Goal: Check status: Check status

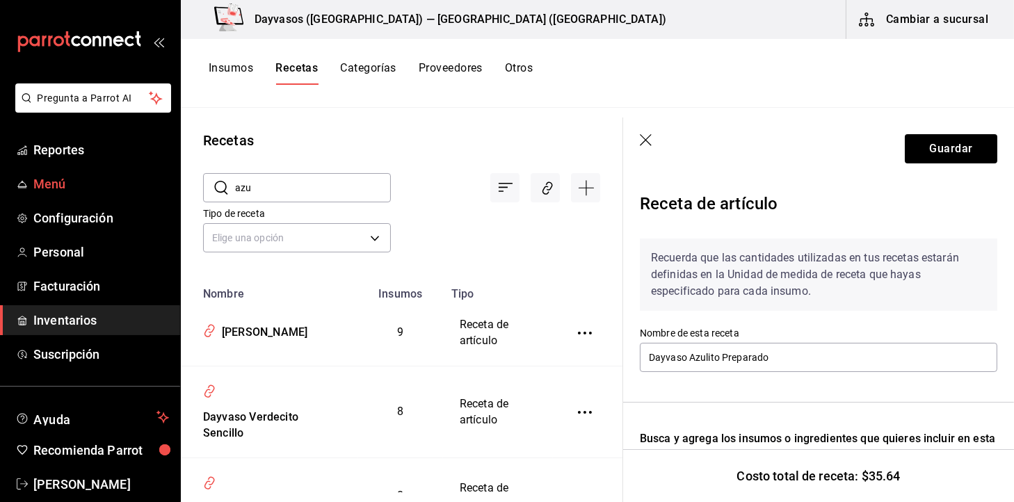
scroll to position [475, 0]
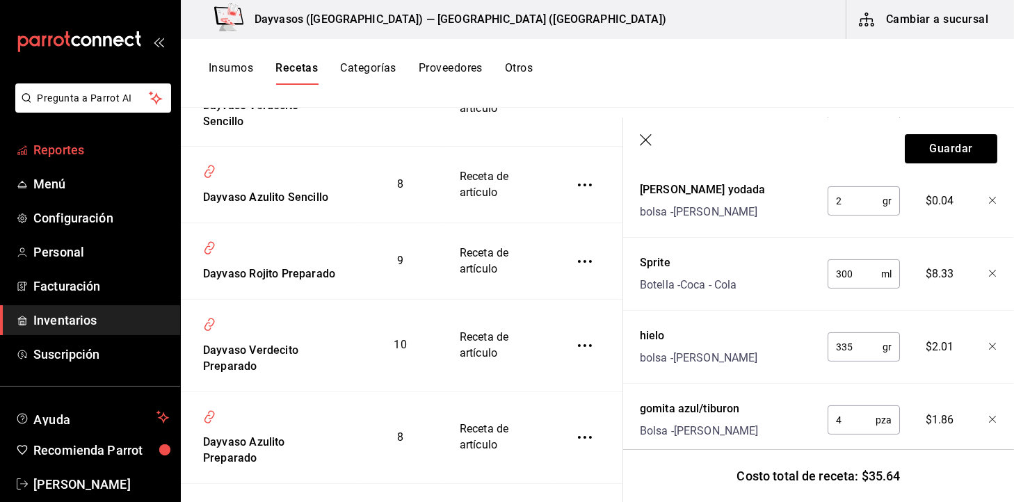
click at [103, 154] on span "Reportes" at bounding box center [101, 149] width 136 height 19
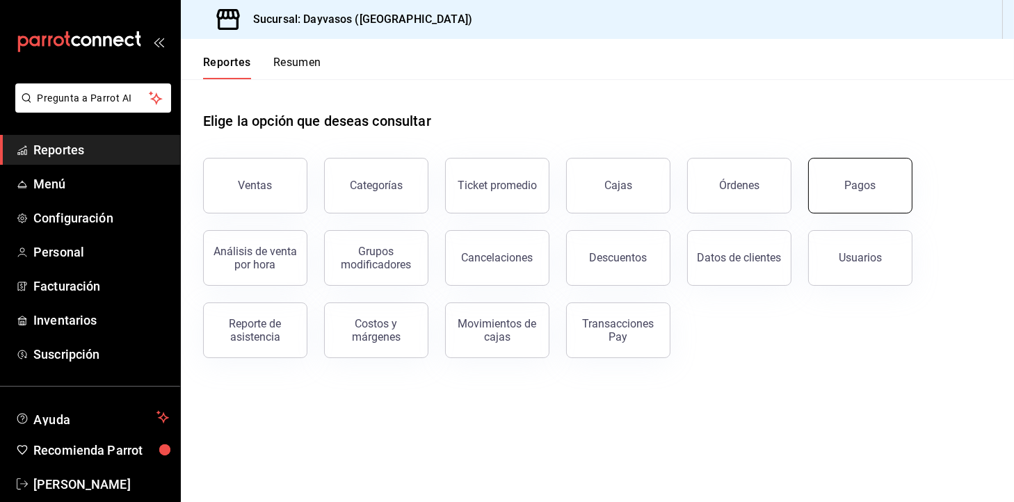
click at [843, 187] on button "Pagos" at bounding box center [860, 186] width 104 height 56
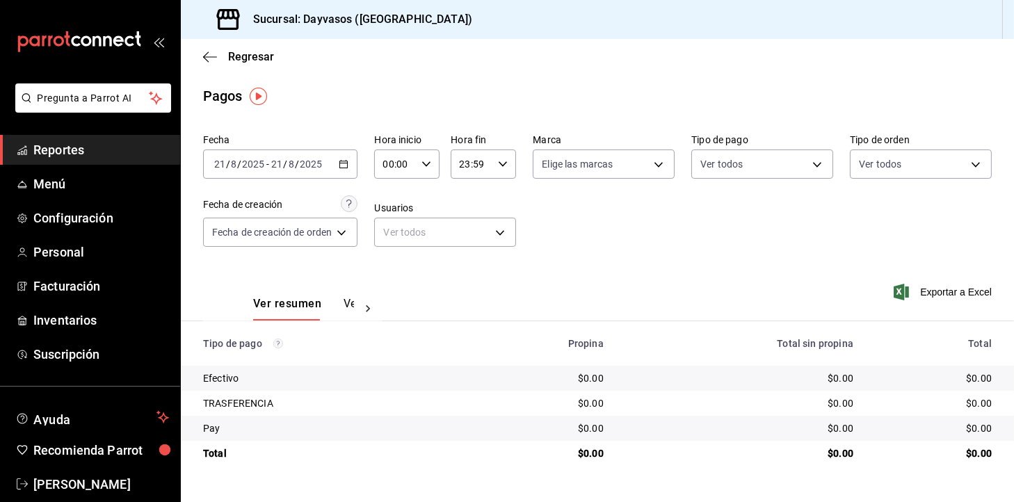
click at [351, 166] on div "[DATE] [DATE] - [DATE] [DATE]" at bounding box center [280, 164] width 154 height 29
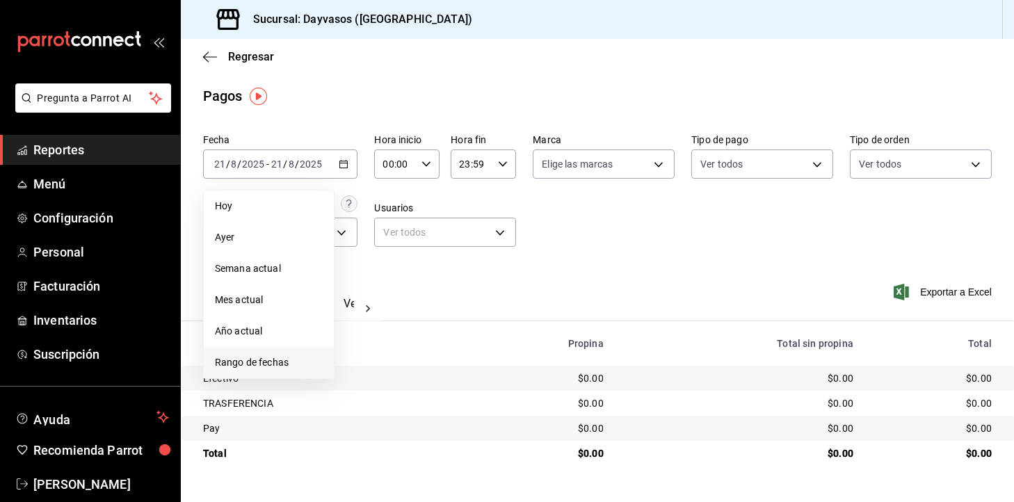
click at [252, 371] on li "Rango de fechas" at bounding box center [269, 362] width 130 height 31
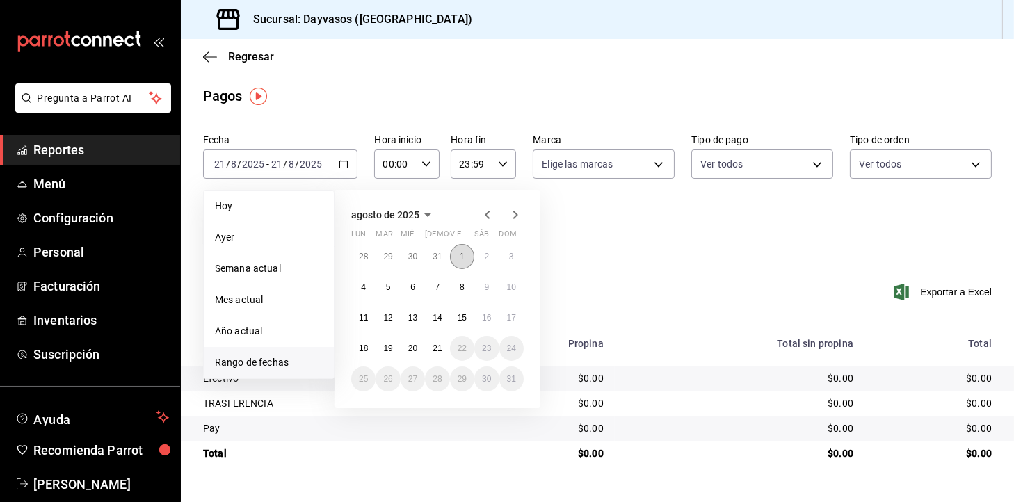
click at [456, 264] on button "1" at bounding box center [462, 256] width 24 height 25
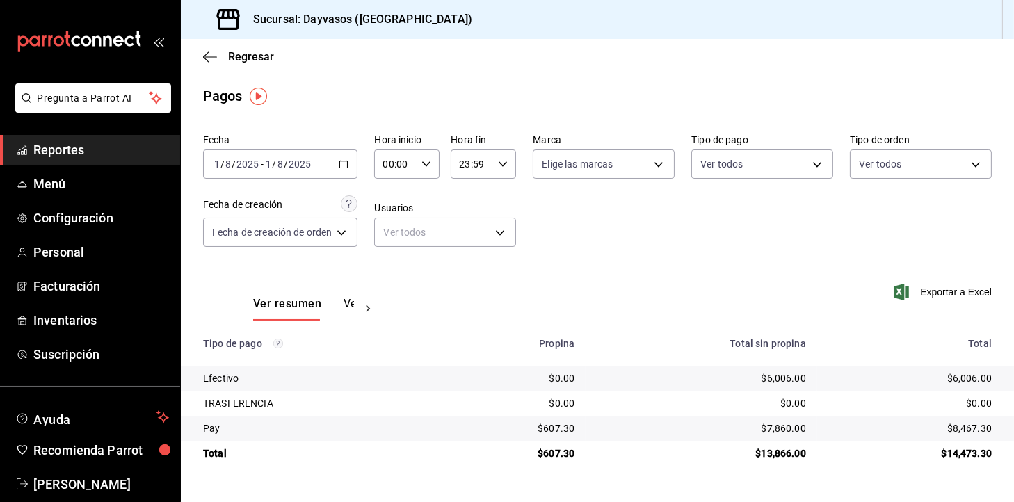
click at [342, 154] on div "[DATE] [DATE] - [DATE] [DATE]" at bounding box center [280, 164] width 154 height 29
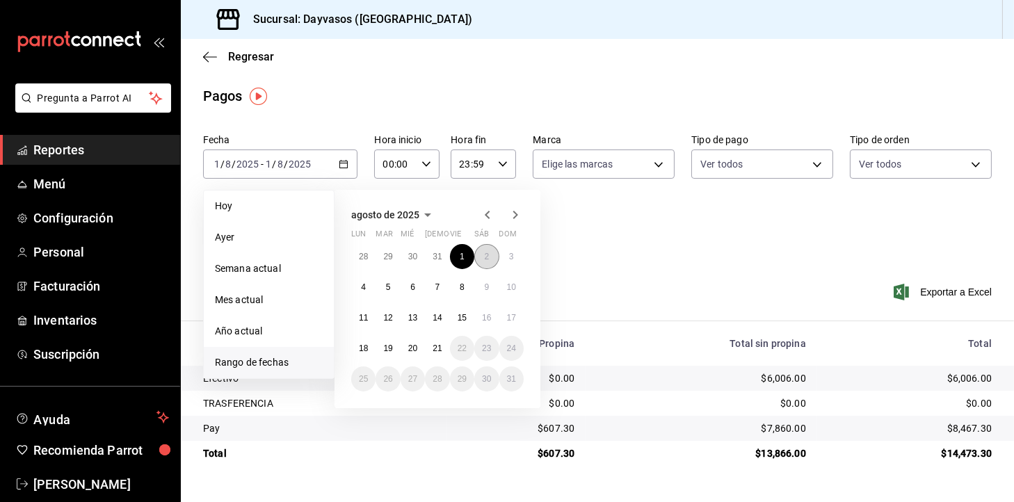
click at [488, 254] on abbr "2" at bounding box center [486, 257] width 5 height 10
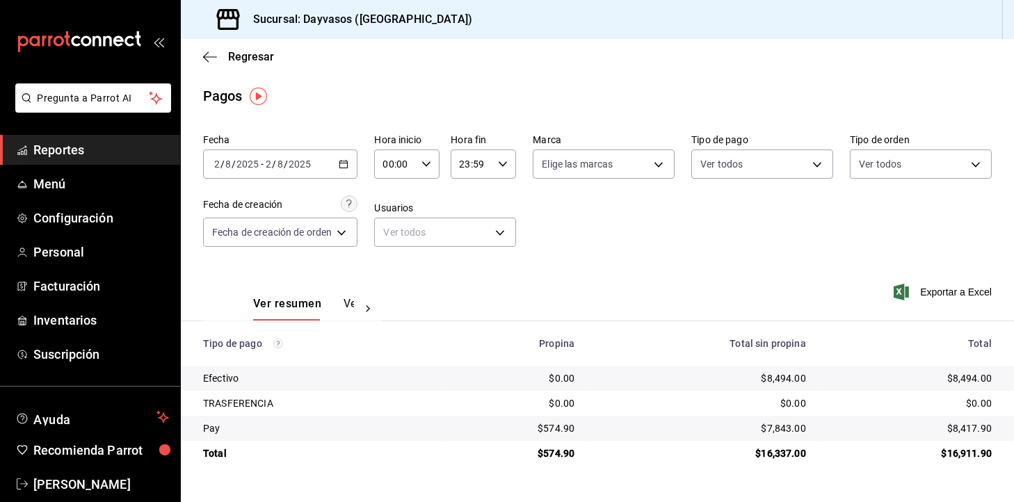
click at [348, 169] on div "[DATE] [DATE] - [DATE] [DATE]" at bounding box center [280, 164] width 154 height 29
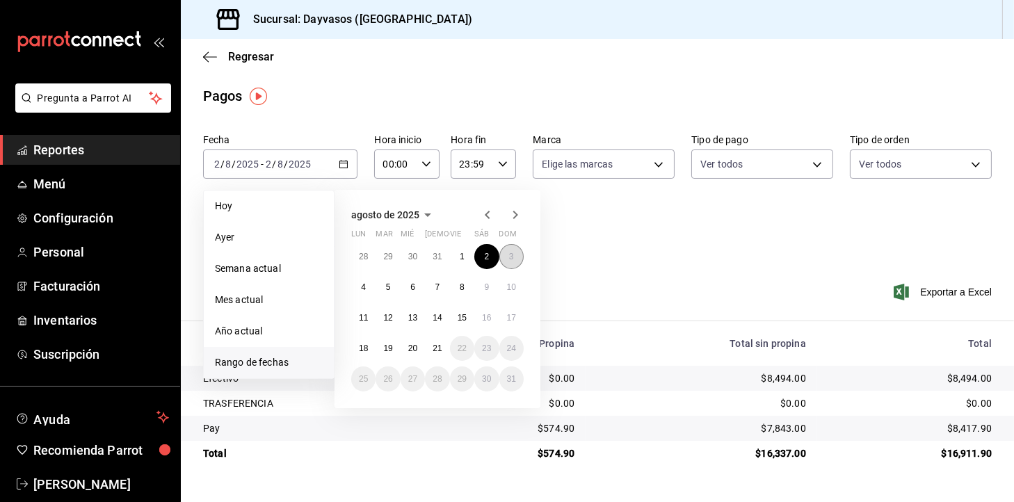
click at [512, 250] on button "3" at bounding box center [511, 256] width 24 height 25
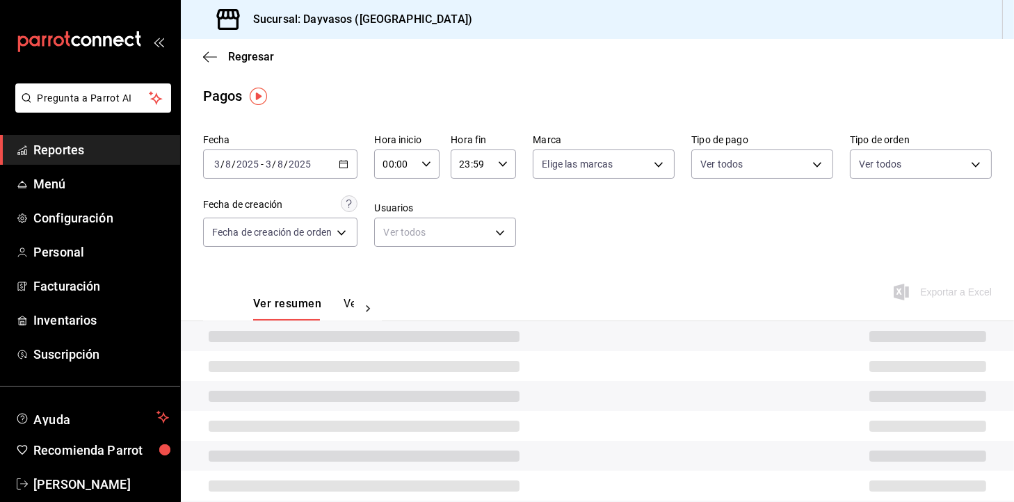
click at [512, 250] on div "Fecha [DATE] [DATE] - [DATE] [DATE] Hora inicio 00:00 Hora inicio Hora fin 23:5…" at bounding box center [597, 196] width 789 height 135
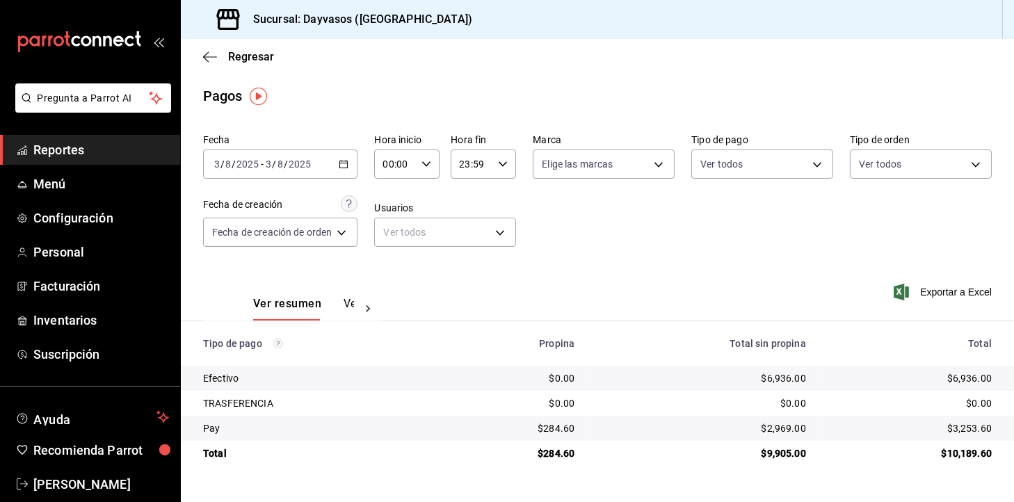
click at [338, 161] on div "[DATE] [DATE] - [DATE] [DATE]" at bounding box center [280, 164] width 154 height 29
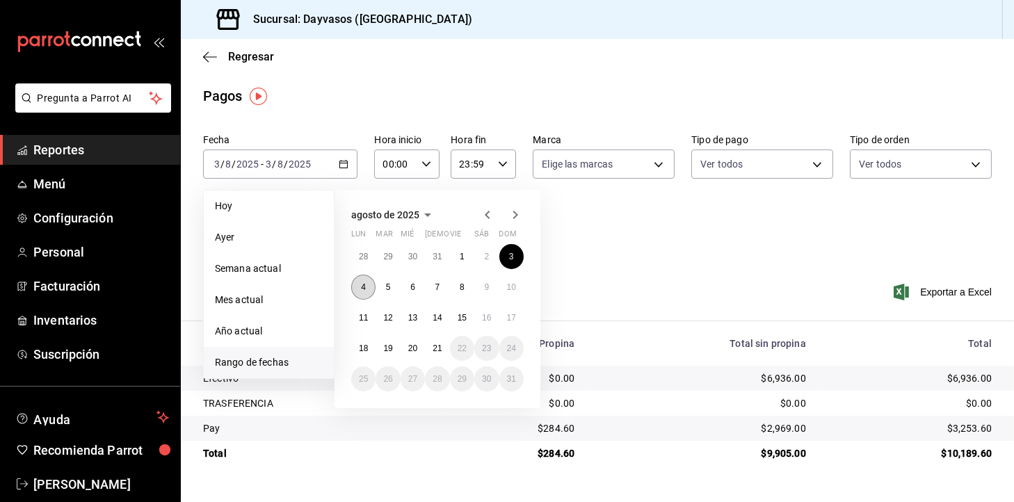
click at [367, 292] on button "4" at bounding box center [363, 287] width 24 height 25
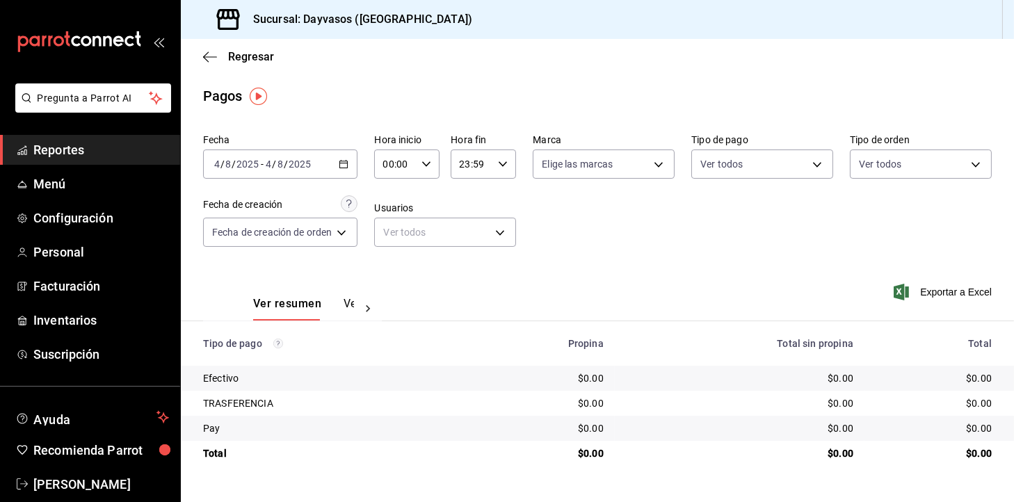
click at [339, 162] on div "[DATE] [DATE] - [DATE] [DATE]" at bounding box center [280, 164] width 154 height 29
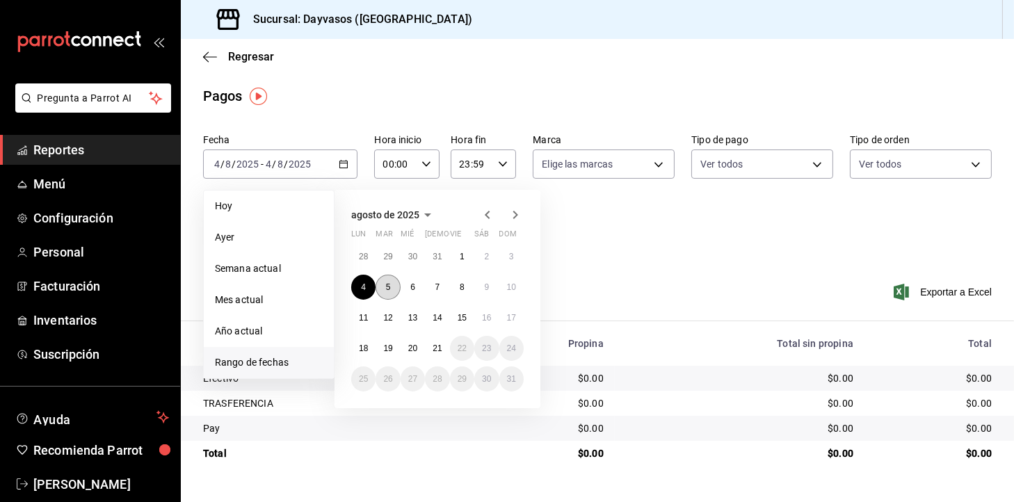
click at [388, 287] on abbr "5" at bounding box center [388, 287] width 5 height 10
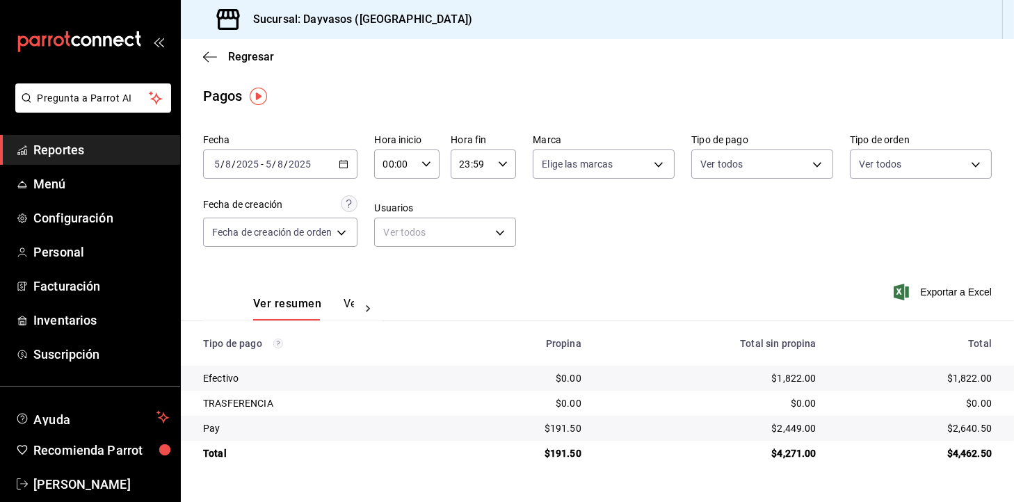
click at [339, 167] on div "[DATE] [DATE] - [DATE] [DATE]" at bounding box center [280, 164] width 154 height 29
click at [343, 171] on div "[DATE] [DATE] - [DATE] [DATE]" at bounding box center [280, 164] width 154 height 29
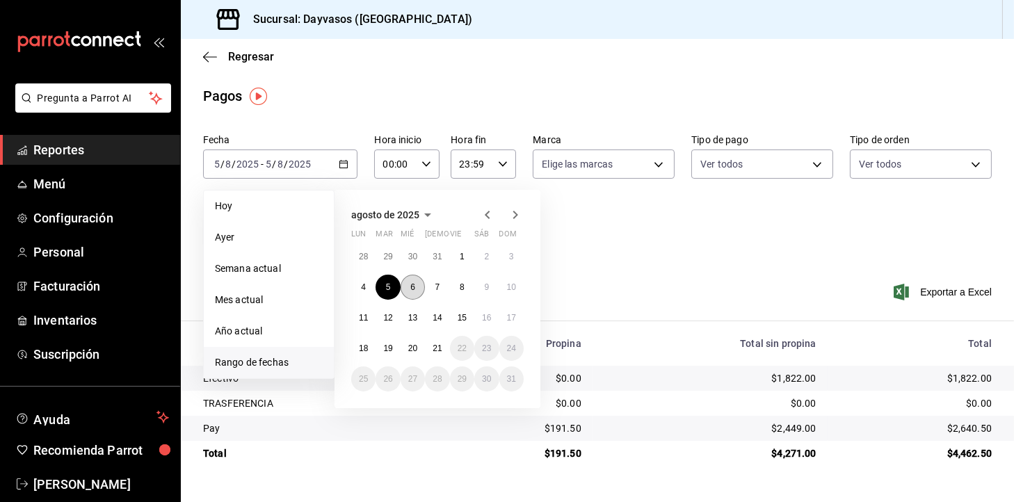
click at [420, 291] on button "6" at bounding box center [413, 287] width 24 height 25
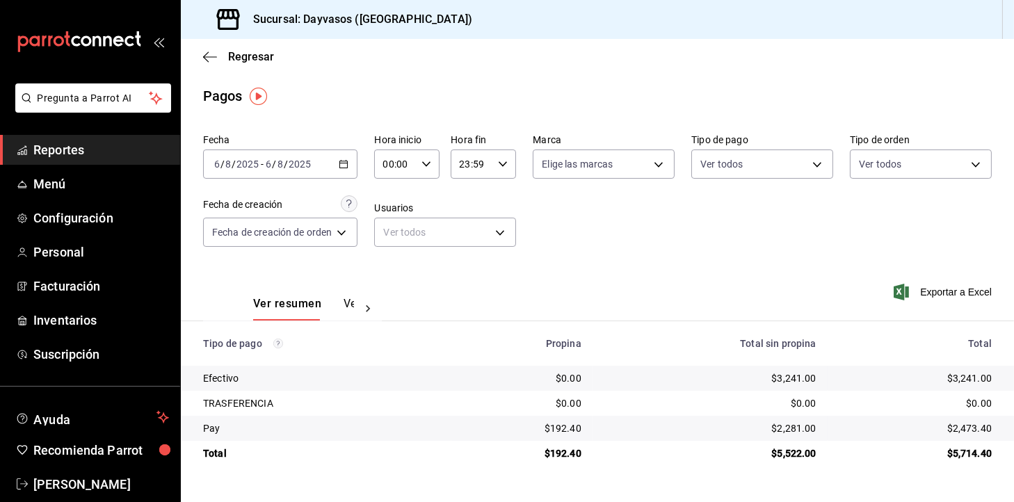
click at [343, 177] on div "[DATE] [DATE] - [DATE] [DATE]" at bounding box center [280, 164] width 154 height 29
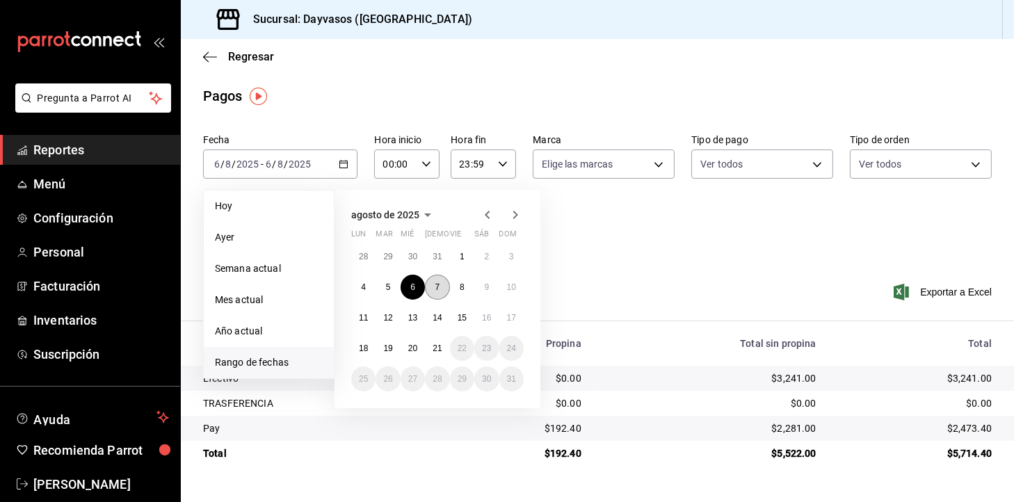
click at [437, 291] on abbr "7" at bounding box center [437, 287] width 5 height 10
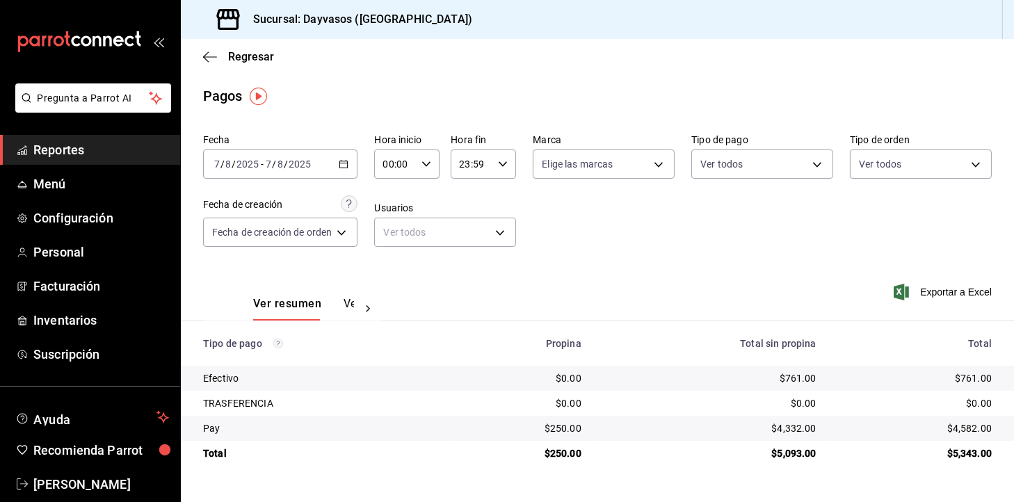
click at [351, 168] on div "[DATE] [DATE] - [DATE] [DATE]" at bounding box center [280, 164] width 154 height 29
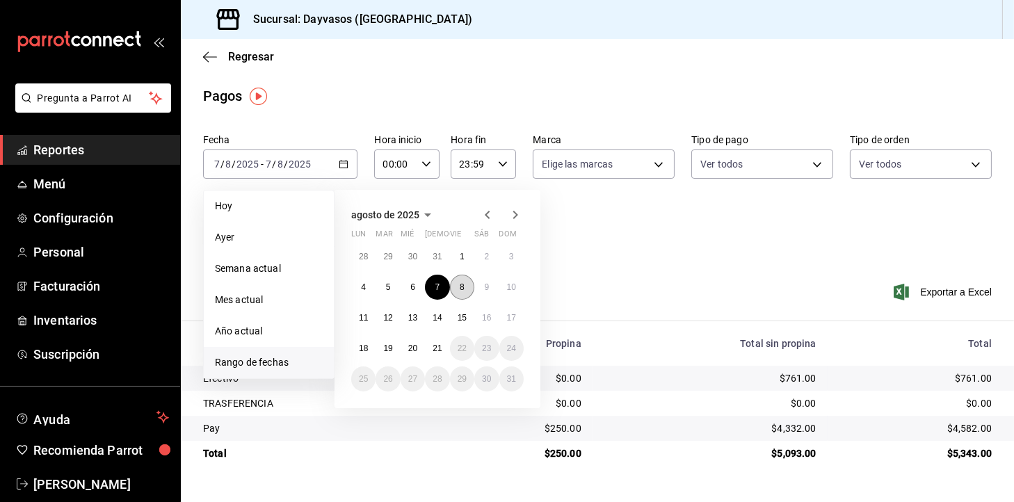
click at [464, 293] on button "8" at bounding box center [462, 287] width 24 height 25
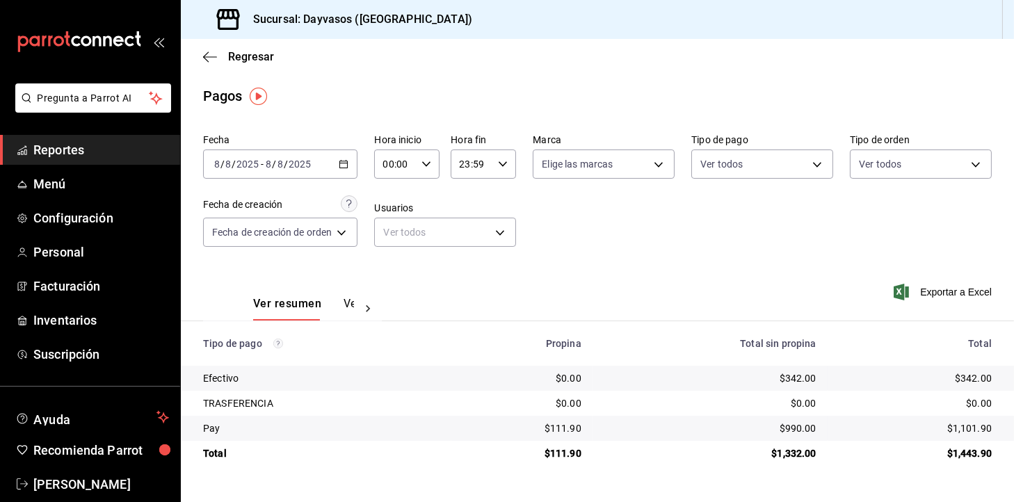
click at [336, 164] on div "[DATE] [DATE] - [DATE] [DATE]" at bounding box center [280, 164] width 154 height 29
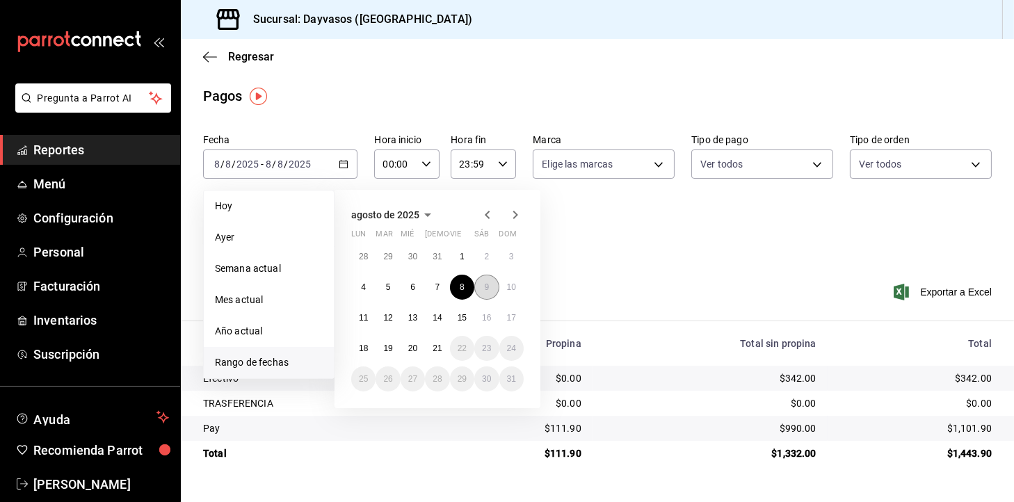
click at [488, 286] on abbr "9" at bounding box center [486, 287] width 5 height 10
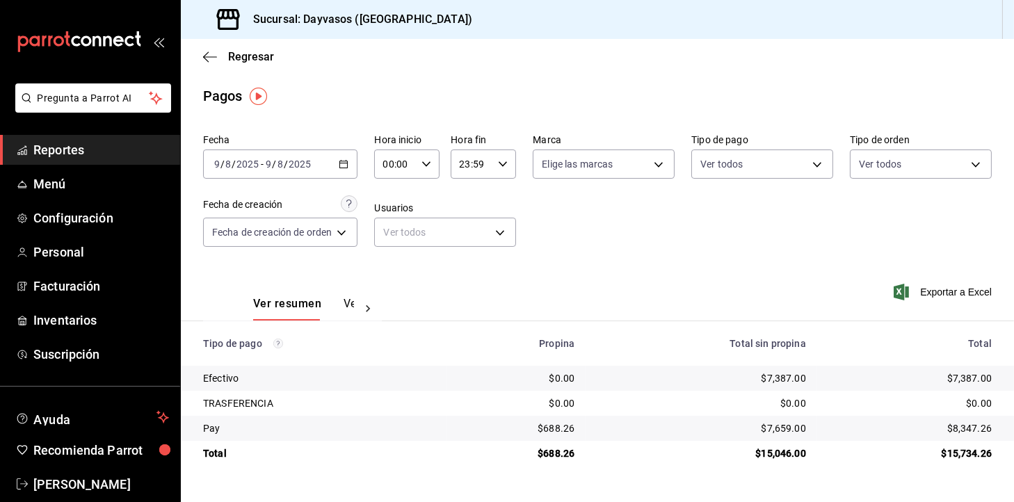
click at [341, 164] on \(Stroke\) "button" at bounding box center [343, 165] width 8 height 8
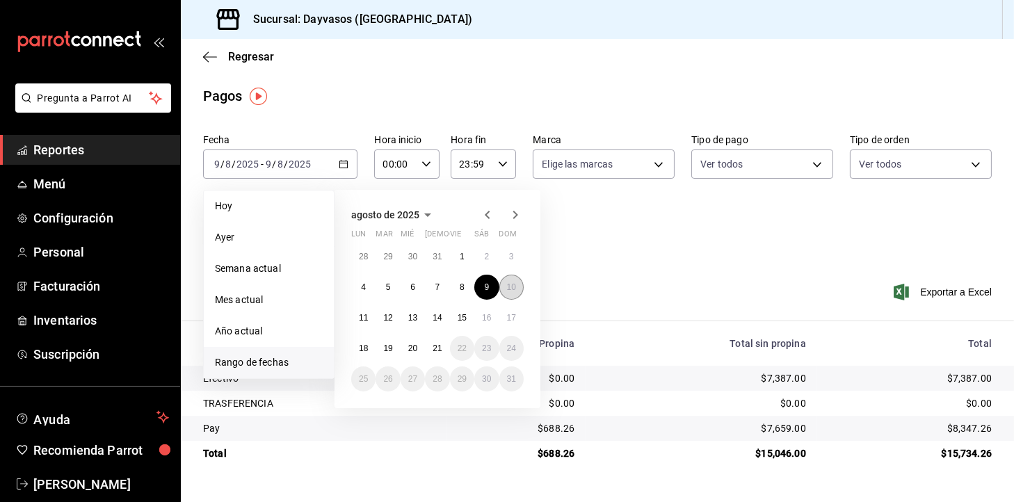
click at [516, 287] on button "10" at bounding box center [511, 287] width 24 height 25
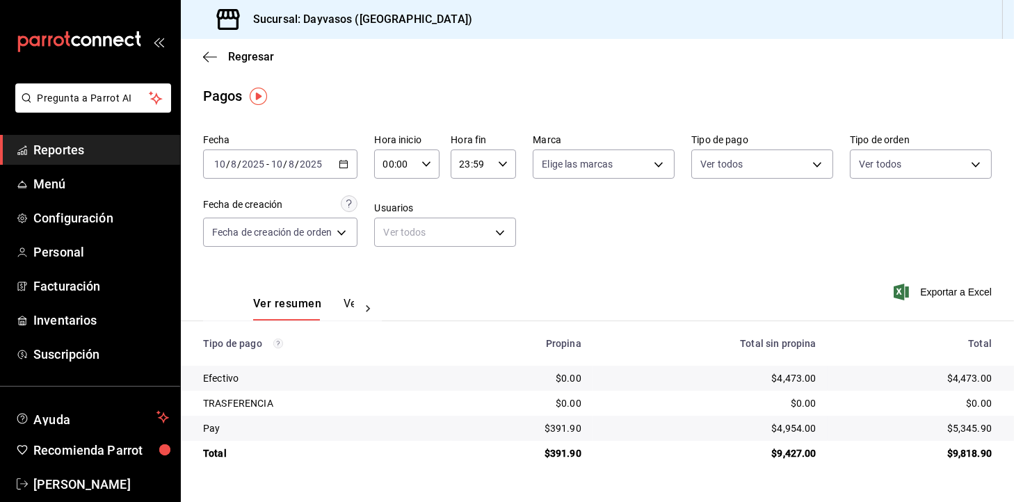
click at [353, 164] on div "[DATE] [DATE] - [DATE] [DATE]" at bounding box center [280, 164] width 154 height 29
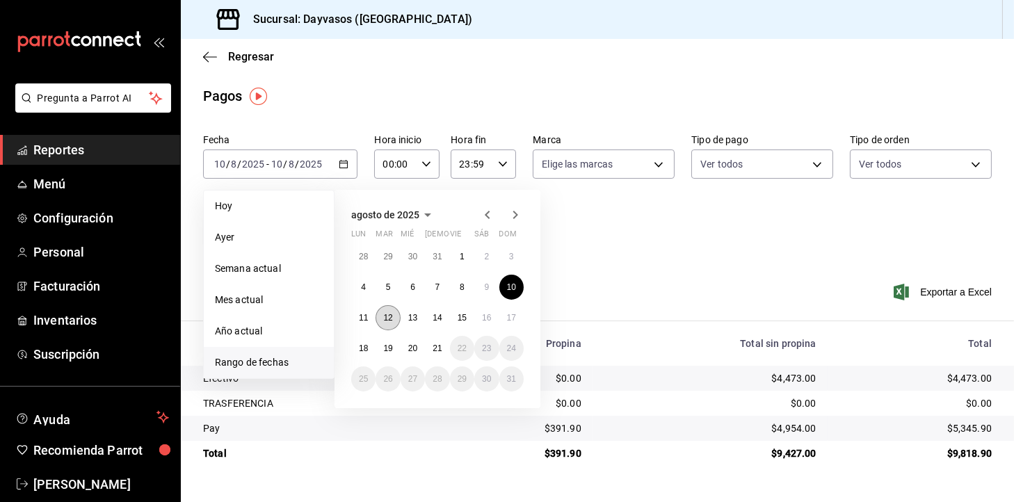
click at [383, 317] on abbr "12" at bounding box center [387, 318] width 9 height 10
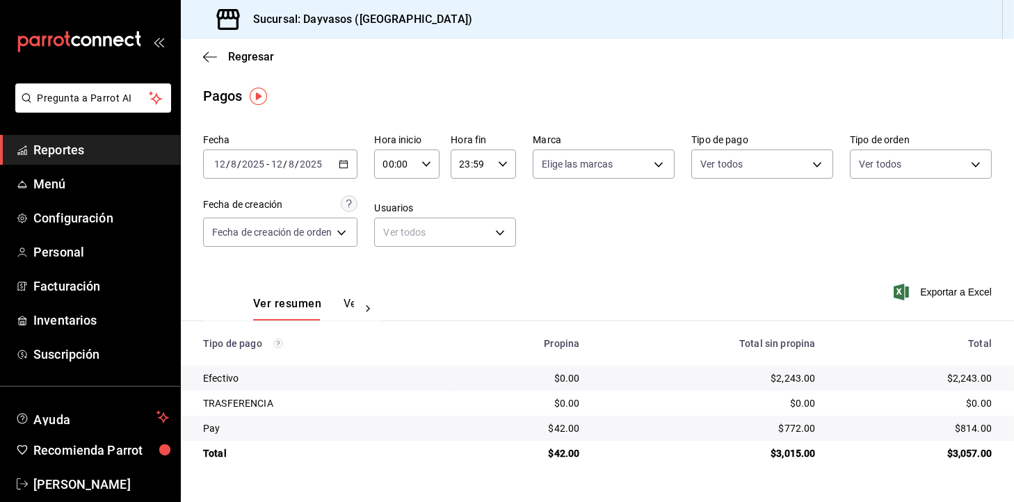
click at [351, 168] on div "[DATE] [DATE] - [DATE] [DATE]" at bounding box center [280, 164] width 154 height 29
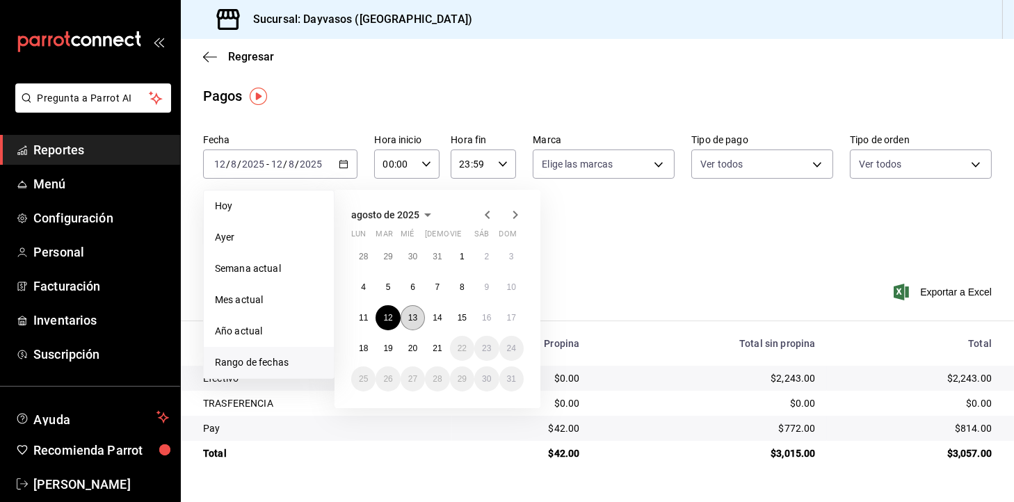
click at [412, 330] on button "13" at bounding box center [413, 317] width 24 height 25
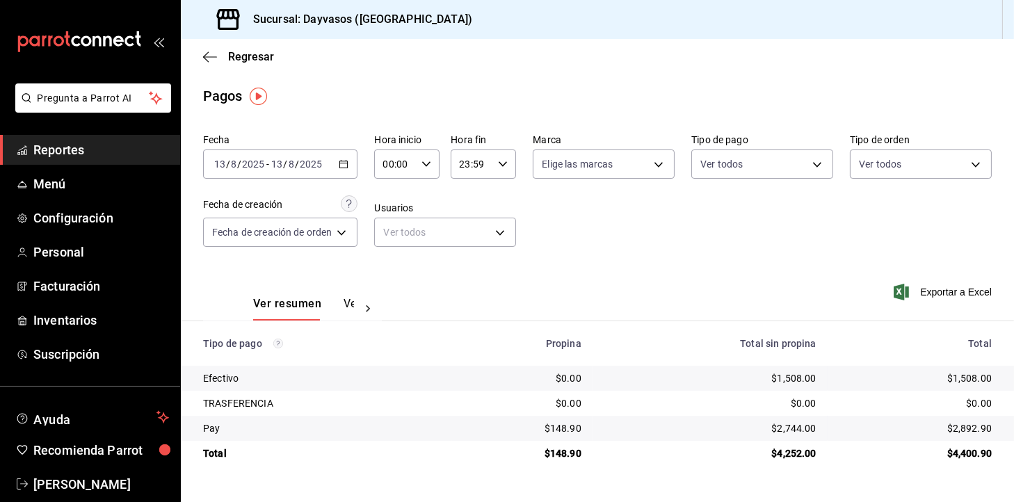
click at [348, 157] on div "[DATE] [DATE] - [DATE] [DATE]" at bounding box center [280, 164] width 154 height 29
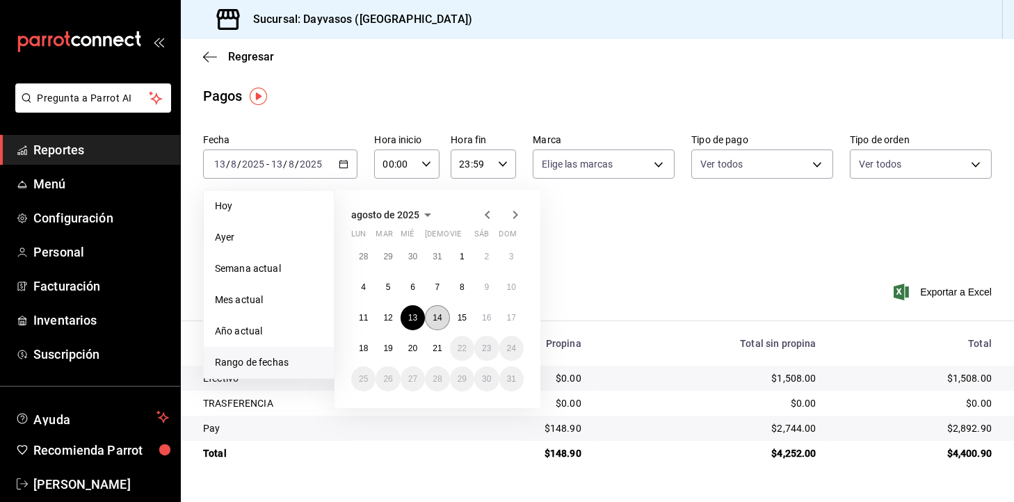
click at [437, 322] on abbr "14" at bounding box center [437, 318] width 9 height 10
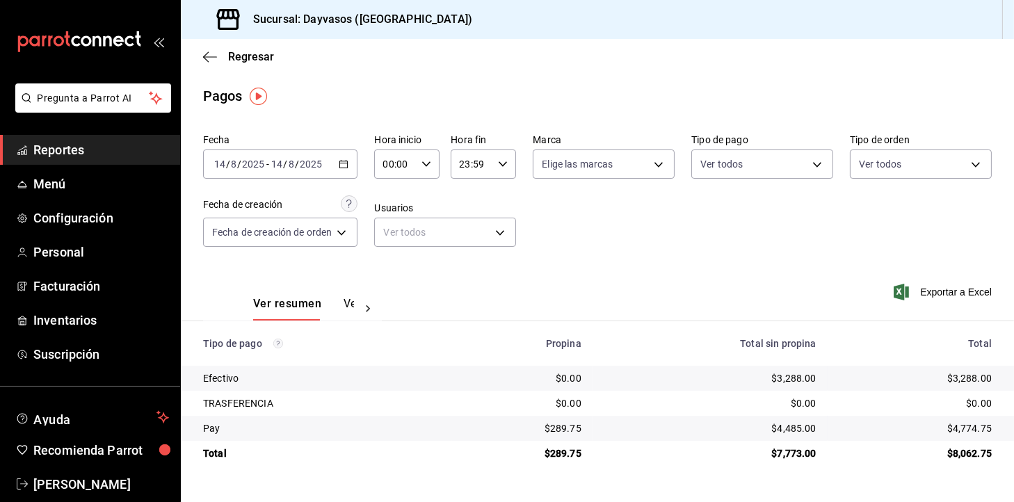
click at [342, 163] on \(Stroke\) "button" at bounding box center [344, 163] width 8 height 1
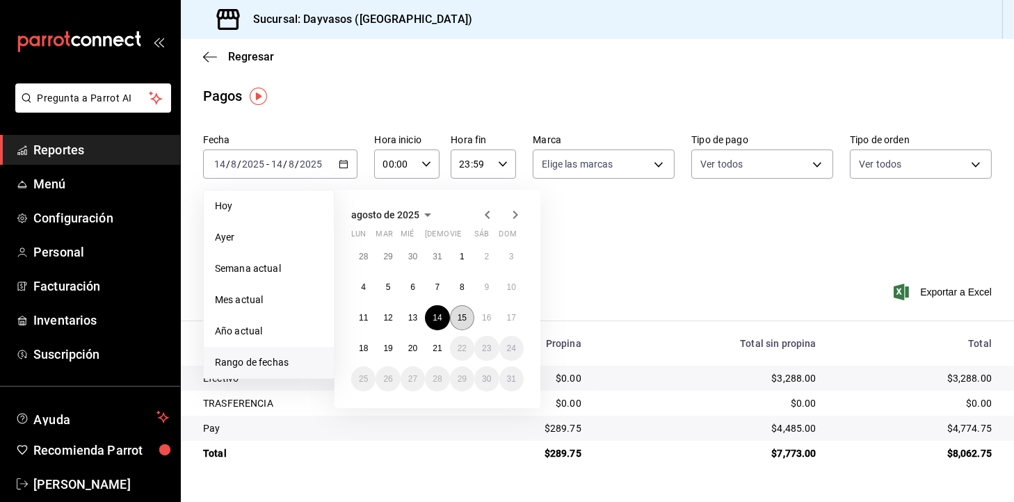
click at [465, 314] on abbr "15" at bounding box center [462, 318] width 9 height 10
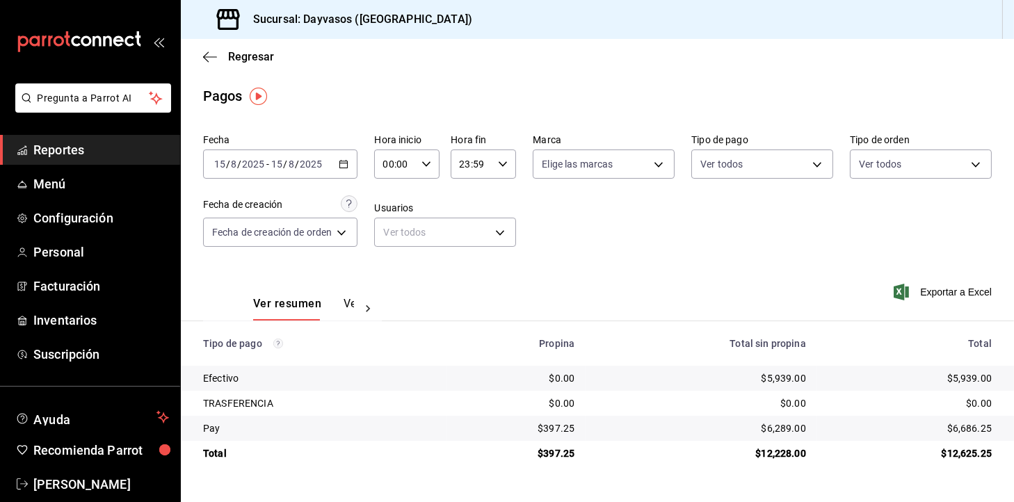
click at [348, 168] on \(Stroke\) "button" at bounding box center [343, 165] width 8 height 8
click at [339, 166] on div "[DATE] [DATE] - [DATE] [DATE]" at bounding box center [280, 164] width 154 height 29
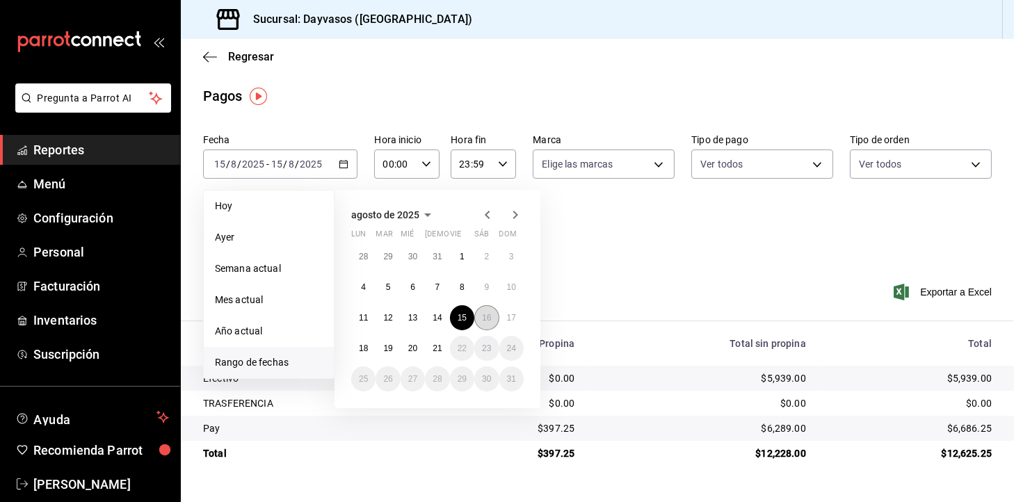
click at [487, 326] on button "16" at bounding box center [486, 317] width 24 height 25
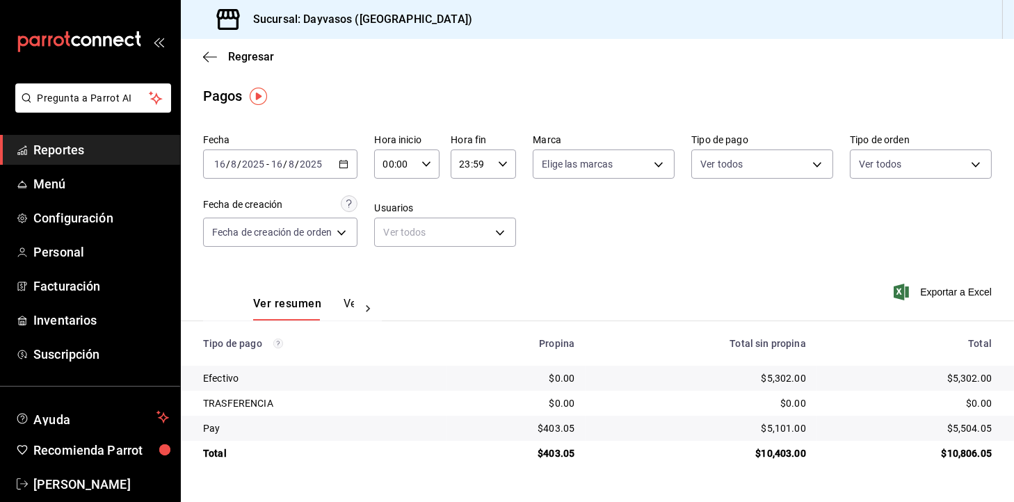
click at [346, 173] on div "[DATE] [DATE] - [DATE] [DATE]" at bounding box center [280, 164] width 154 height 29
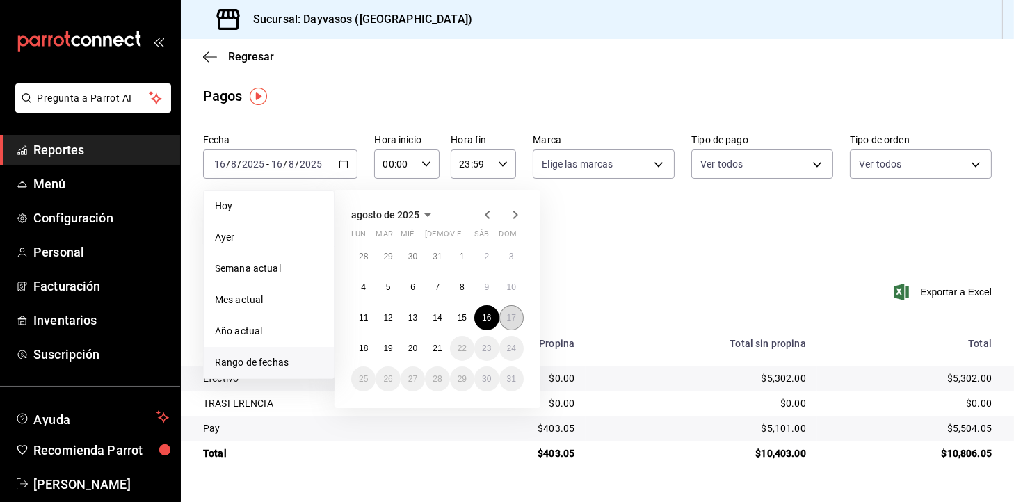
click at [507, 321] on abbr "17" at bounding box center [511, 318] width 9 height 10
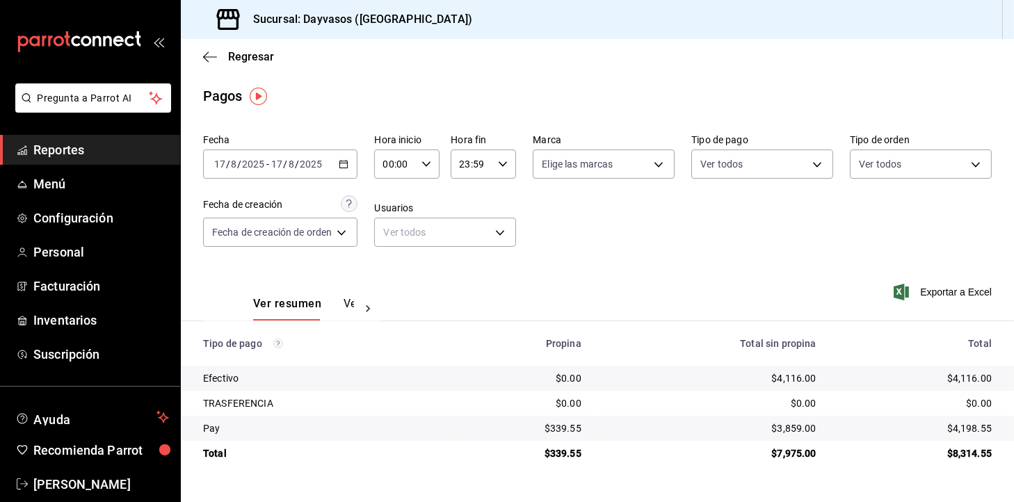
click at [342, 172] on div "[DATE] [DATE] - [DATE] [DATE]" at bounding box center [280, 164] width 154 height 29
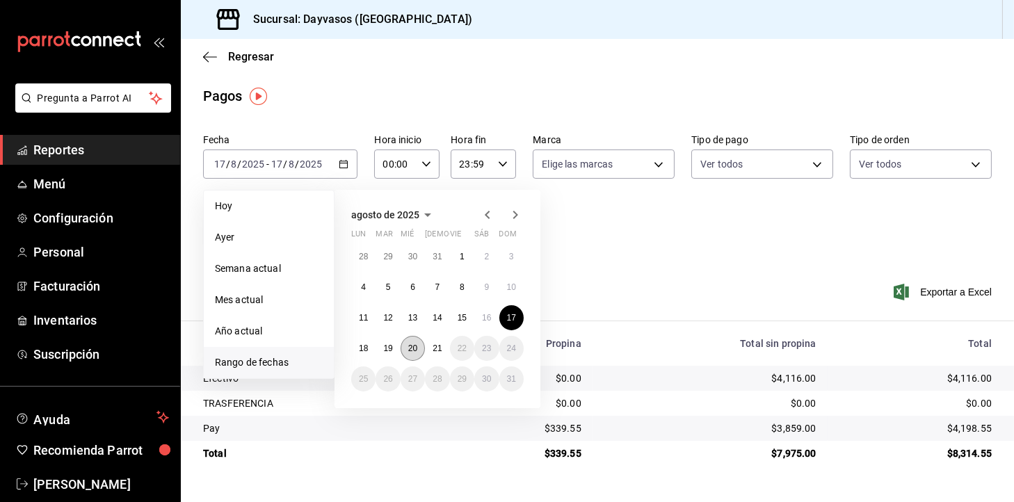
click at [407, 344] on button "20" at bounding box center [413, 348] width 24 height 25
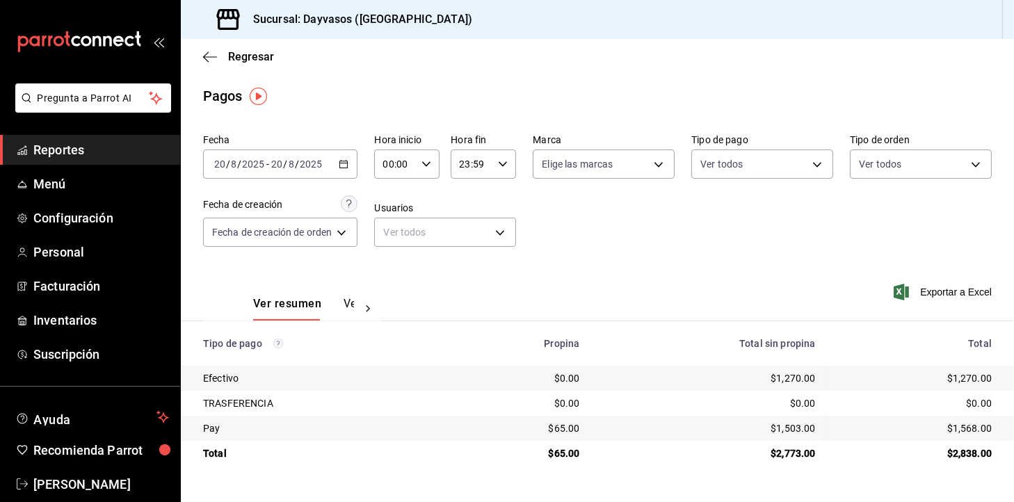
click at [348, 165] on icon "button" at bounding box center [344, 164] width 10 height 10
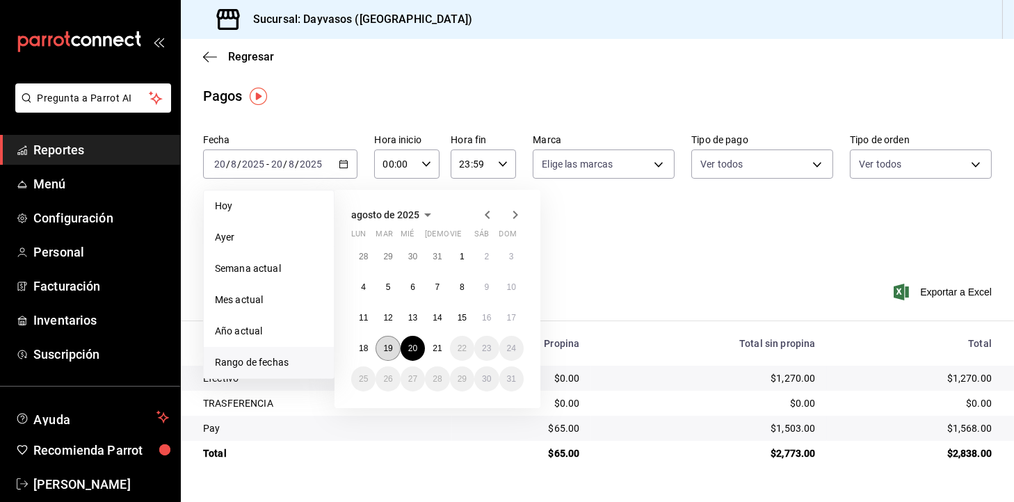
click at [383, 348] on abbr "19" at bounding box center [387, 349] width 9 height 10
